Goal: Task Accomplishment & Management: Manage account settings

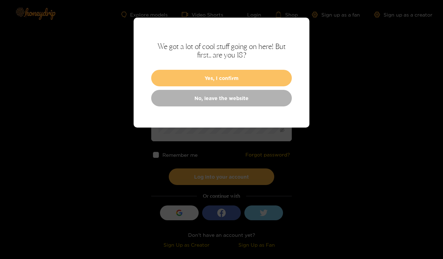
click at [239, 82] on button "Yes, I confirm" at bounding box center [221, 78] width 141 height 17
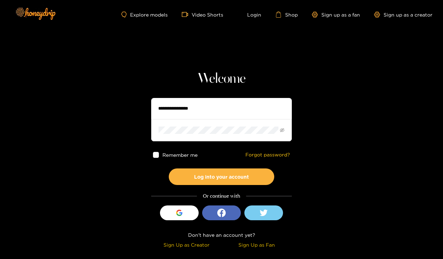
click at [215, 104] on input "text" at bounding box center [221, 108] width 141 height 21
type input "**********"
click at [201, 134] on span at bounding box center [221, 130] width 141 height 22
click at [284, 126] on span at bounding box center [282, 129] width 5 height 7
click at [284, 131] on icon "eye-invisible" at bounding box center [282, 130] width 5 height 5
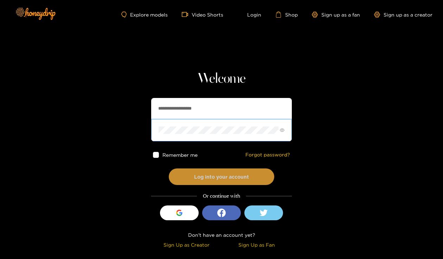
click at [230, 171] on button "Log into your account" at bounding box center [222, 176] width 106 height 17
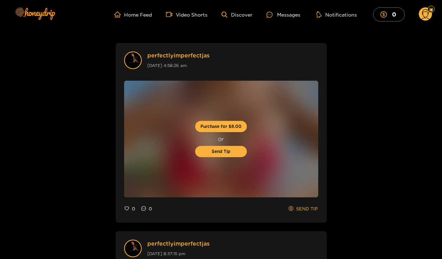
click at [421, 15] on circle at bounding box center [425, 13] width 13 height 13
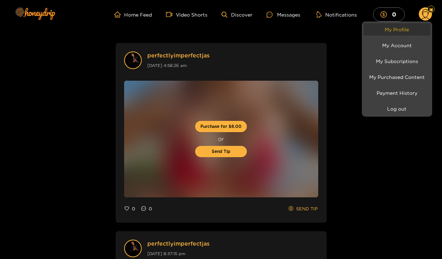
click at [409, 24] on link "My Profile" at bounding box center [397, 29] width 67 height 12
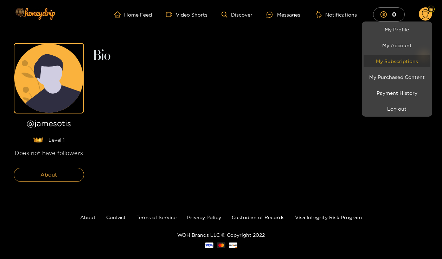
click at [419, 65] on link "My Subscriptions" at bounding box center [397, 61] width 67 height 12
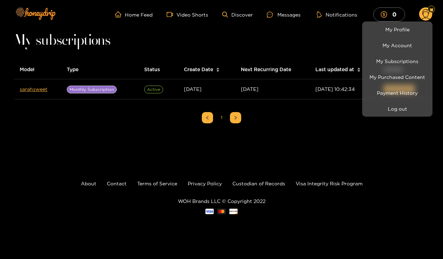
click at [126, 122] on div at bounding box center [221, 129] width 443 height 259
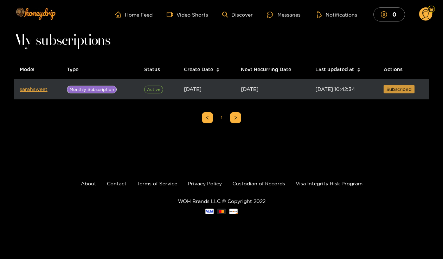
click at [394, 89] on span "Subscribed" at bounding box center [399, 89] width 25 height 7
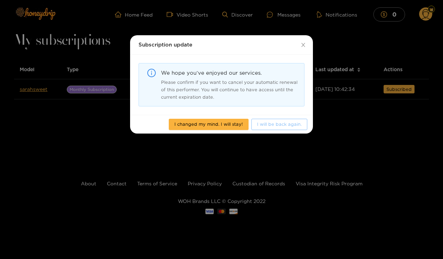
click at [293, 120] on span "I will be back again." at bounding box center [279, 123] width 45 height 7
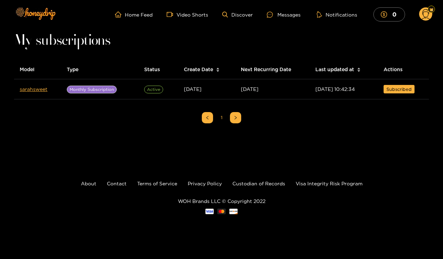
click at [421, 16] on circle at bounding box center [425, 13] width 13 height 13
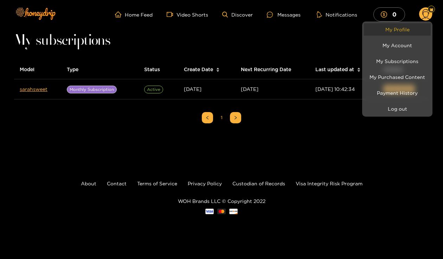
click at [409, 29] on link "My Profile" at bounding box center [397, 29] width 67 height 12
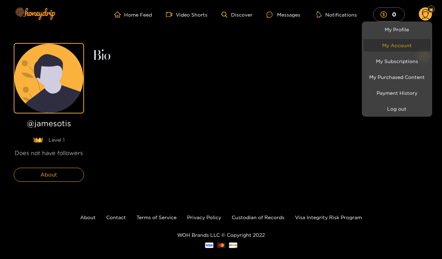
click at [406, 51] on link "My Account" at bounding box center [397, 45] width 67 height 12
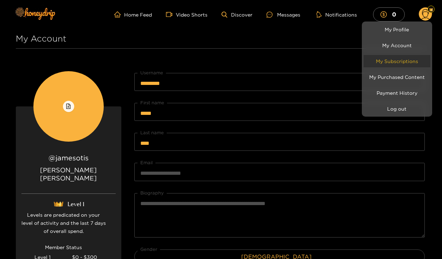
click at [404, 56] on link "My Subscriptions" at bounding box center [397, 61] width 67 height 12
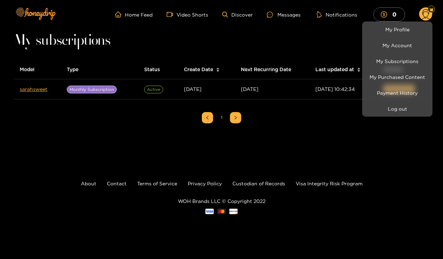
click at [331, 112] on div at bounding box center [221, 129] width 443 height 259
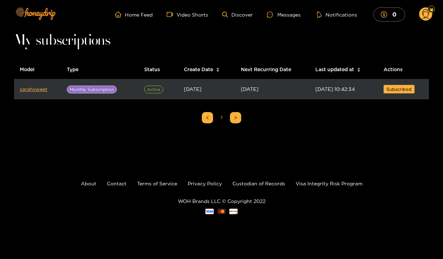
click at [200, 82] on td "[DATE]" at bounding box center [206, 89] width 57 height 20
click at [212, 82] on td "[DATE]" at bounding box center [206, 89] width 57 height 20
click at [217, 83] on td "[DATE]" at bounding box center [206, 89] width 57 height 20
click at [316, 90] on span "[DATE] 10:42:34" at bounding box center [335, 88] width 39 height 5
click at [407, 91] on span "Subscribed" at bounding box center [399, 89] width 25 height 7
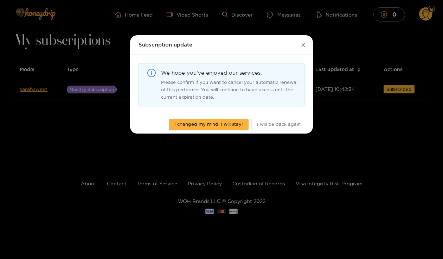
click at [303, 50] on span "Close" at bounding box center [303, 45] width 20 height 20
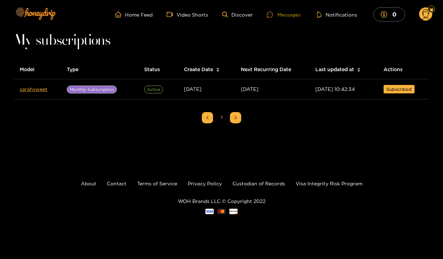
click at [292, 17] on div "Messages" at bounding box center [284, 15] width 34 height 8
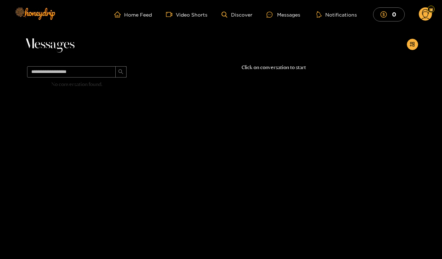
click at [127, 18] on ul "Home Feed Video Shorts Discover Messages Notifications 0" at bounding box center [273, 14] width 318 height 14
click at [133, 16] on link "Home Feed" at bounding box center [133, 14] width 38 height 6
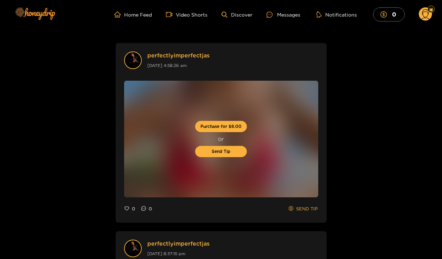
click at [427, 16] on icon at bounding box center [426, 15] width 8 height 12
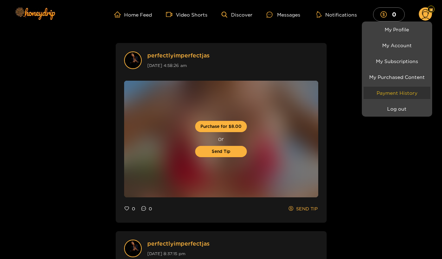
click at [406, 88] on link "Payment History" at bounding box center [397, 93] width 67 height 12
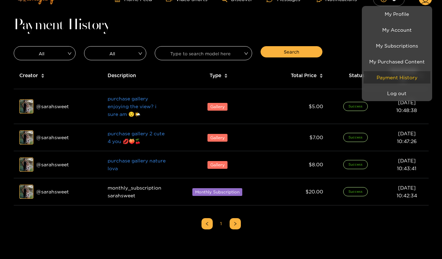
scroll to position [19, 0]
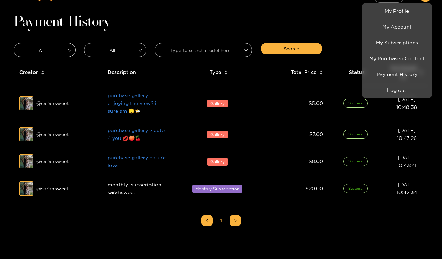
click at [385, 240] on div at bounding box center [221, 129] width 442 height 259
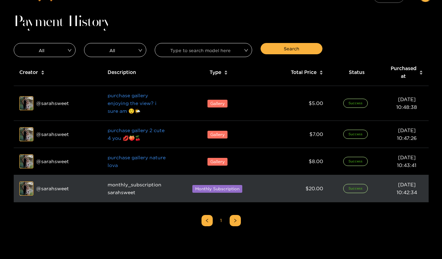
click at [231, 187] on span "Monthly Subscription" at bounding box center [217, 189] width 50 height 8
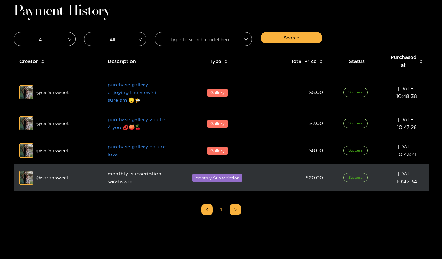
scroll to position [43, 0]
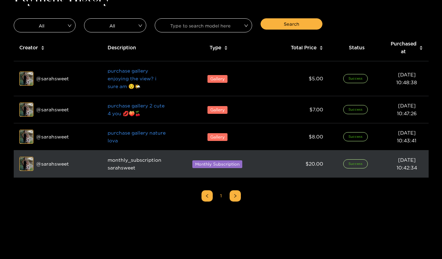
click at [353, 166] on span "Success" at bounding box center [355, 163] width 25 height 9
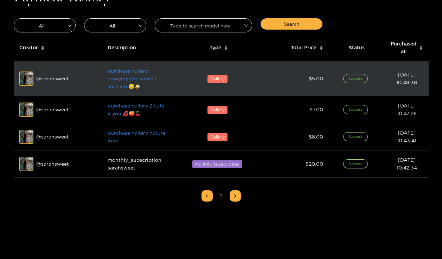
scroll to position [0, 0]
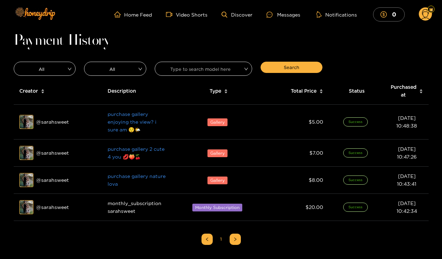
click at [424, 14] on circle at bounding box center [425, 13] width 13 height 13
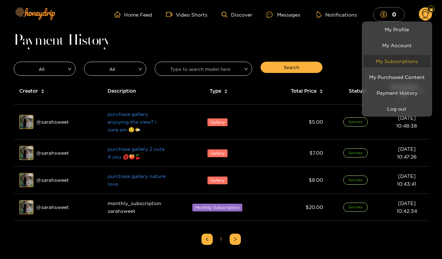
click at [404, 61] on link "My Subscriptions" at bounding box center [397, 61] width 67 height 12
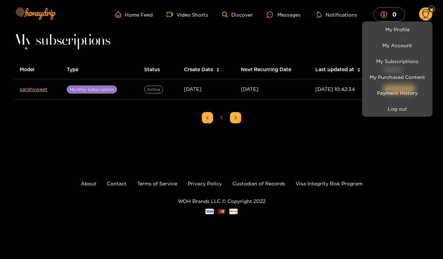
click at [225, 82] on div at bounding box center [221, 129] width 443 height 259
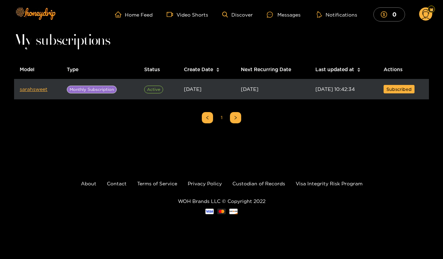
click at [332, 88] on span "[DATE] 10:42:34" at bounding box center [335, 88] width 39 height 5
click at [344, 87] on span "[DATE] 10:42:34" at bounding box center [335, 88] width 39 height 5
click at [387, 89] on span "Subscribed" at bounding box center [399, 89] width 25 height 7
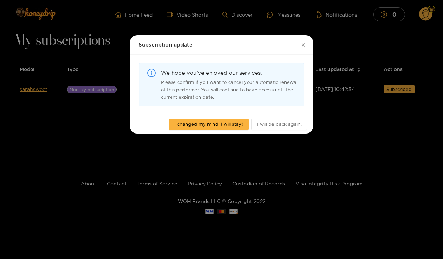
click at [267, 81] on div "Please confirm if you want to cancel your automatic renewal of this performer. …" at bounding box center [230, 89] width 138 height 22
click at [216, 145] on div "Subscription update We hope you’ve enjoyed our services. Please confirm if you …" at bounding box center [221, 129] width 443 height 259
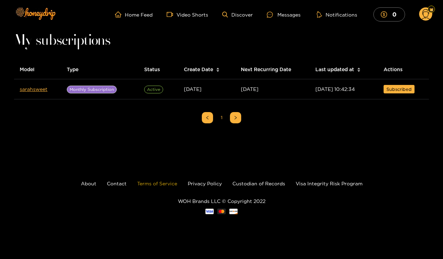
click at [160, 184] on link "Terms of Service" at bounding box center [157, 183] width 40 height 5
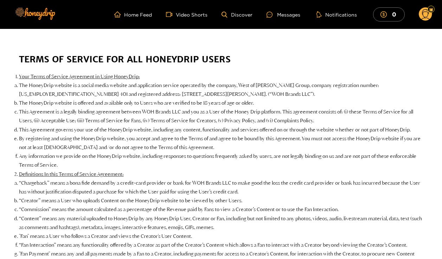
click at [430, 18] on circle at bounding box center [425, 13] width 13 height 13
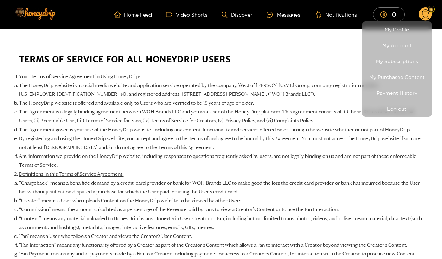
click at [395, 54] on li "My Subscriptions" at bounding box center [397, 61] width 70 height 16
click at [395, 56] on link "My Subscriptions" at bounding box center [397, 61] width 67 height 12
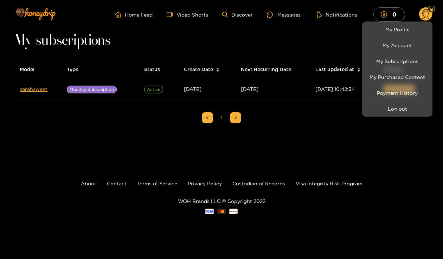
click at [84, 113] on div at bounding box center [221, 129] width 443 height 259
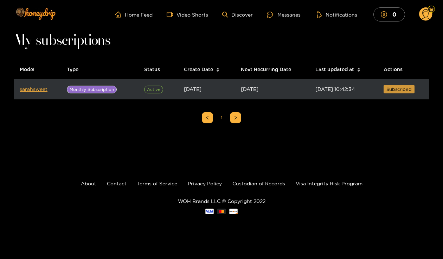
click at [396, 89] on span "Subscribed" at bounding box center [399, 89] width 25 height 7
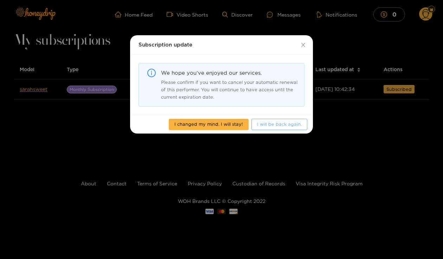
drag, startPoint x: 267, startPoint y: 124, endPoint x: 276, endPoint y: 116, distance: 11.5
click at [276, 116] on div "I changed my mind. I will stay! I will be back again." at bounding box center [221, 124] width 183 height 19
click at [285, 122] on span "I will be back again." at bounding box center [279, 123] width 45 height 7
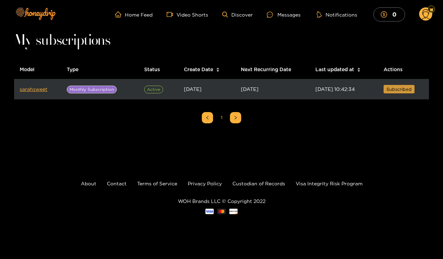
click at [394, 90] on span "Subscribed" at bounding box center [399, 89] width 25 height 7
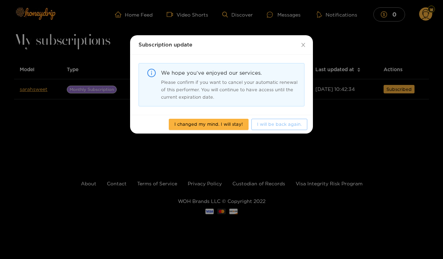
click at [276, 124] on span "I will be back again." at bounding box center [279, 123] width 45 height 7
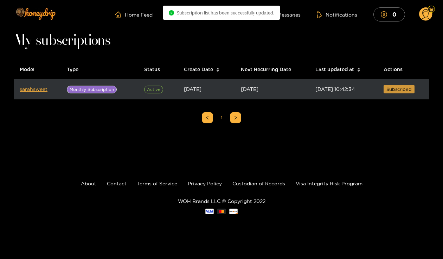
click at [403, 89] on span "Subscribed" at bounding box center [399, 89] width 25 height 7
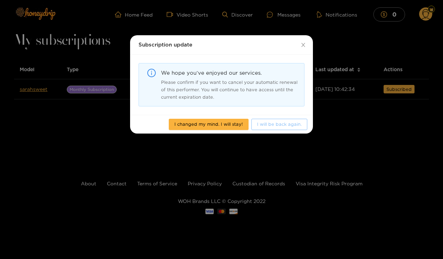
click at [277, 121] on span "I will be back again." at bounding box center [279, 123] width 45 height 7
